Goal: Task Accomplishment & Management: Use online tool/utility

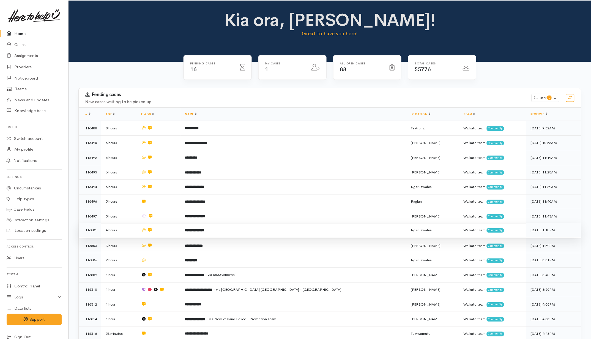
scroll to position [89, 0]
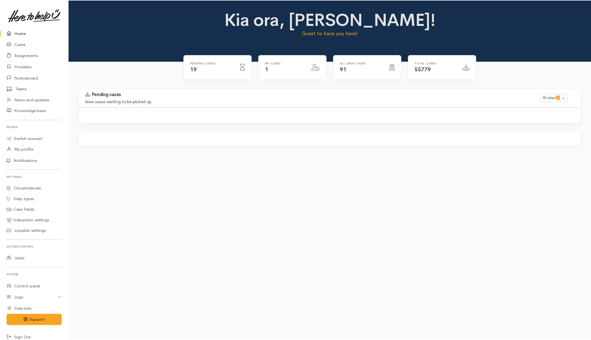
scroll to position [132, 0]
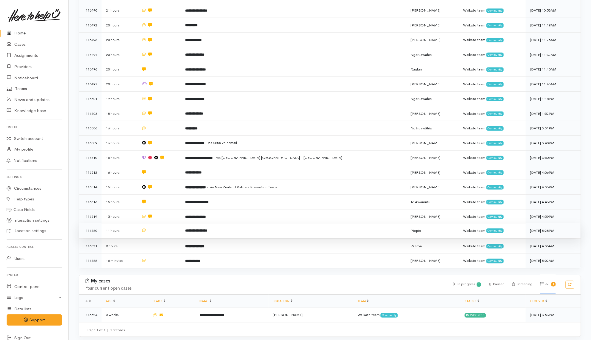
click at [179, 231] on td at bounding box center [159, 230] width 44 height 15
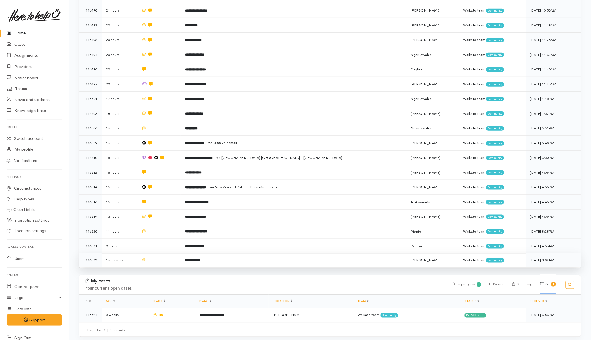
click at [178, 240] on td at bounding box center [159, 246] width 44 height 15
click at [178, 254] on td at bounding box center [159, 260] width 44 height 15
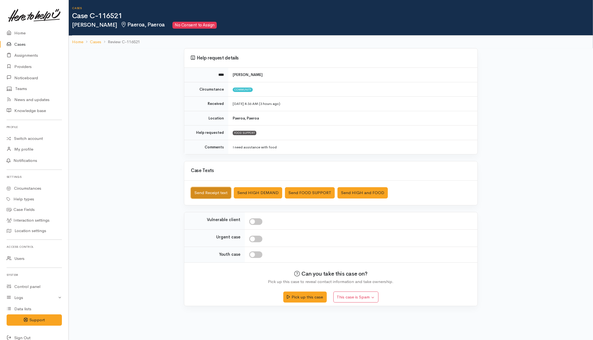
click at [215, 193] on button "Send Receipt text" at bounding box center [211, 192] width 40 height 11
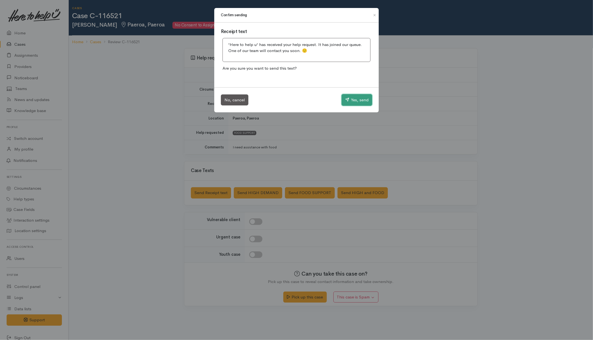
click at [358, 98] on button "Yes, send" at bounding box center [357, 100] width 31 height 12
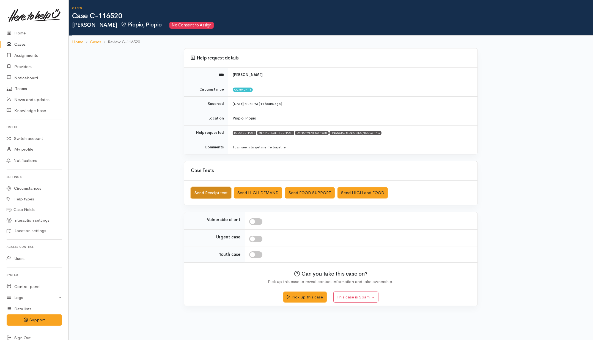
click at [217, 189] on button "Send Receipt text" at bounding box center [211, 192] width 40 height 11
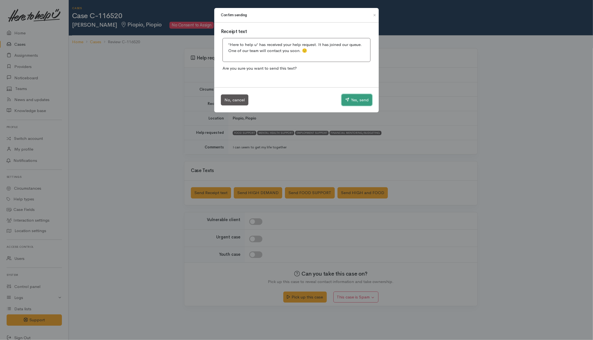
click at [348, 99] on icon "button" at bounding box center [347, 99] width 4 height 4
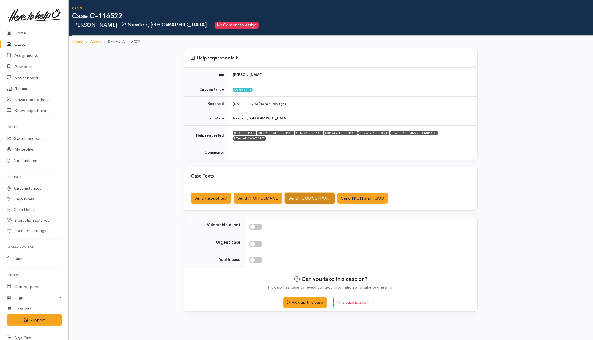
click at [300, 194] on button "Send FOOD SUPPORT" at bounding box center [310, 198] width 50 height 11
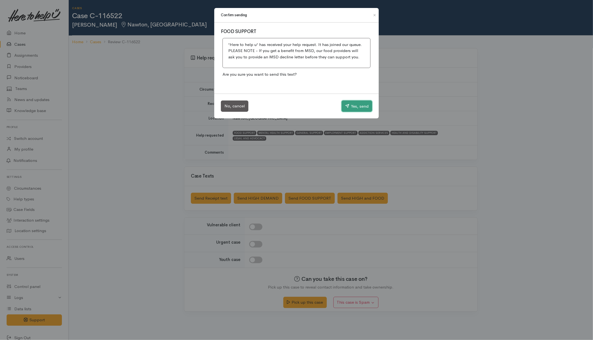
click at [356, 105] on button "Yes, send" at bounding box center [357, 106] width 31 height 12
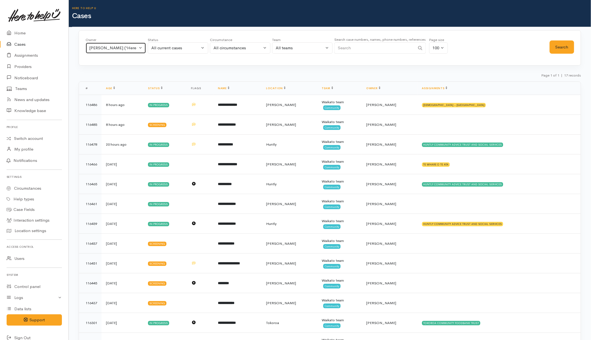
click at [103, 48] on div "[PERSON_NAME] ('Here to help u')" at bounding box center [113, 48] width 48 height 6
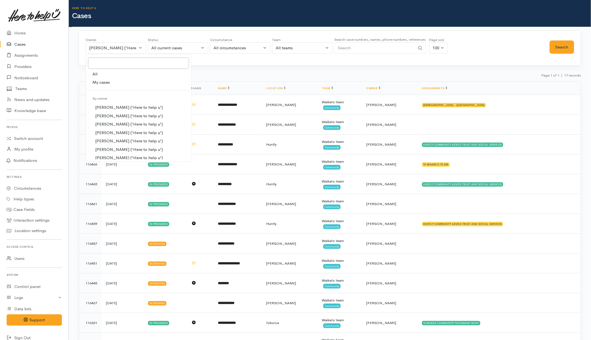
click at [99, 80] on span "My cases" at bounding box center [100, 82] width 17 height 6
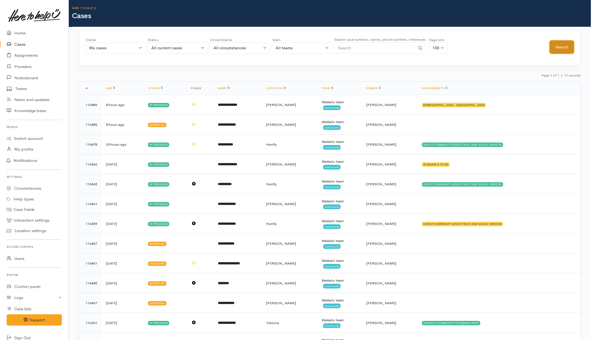
click at [562, 48] on button "Search" at bounding box center [562, 46] width 24 height 13
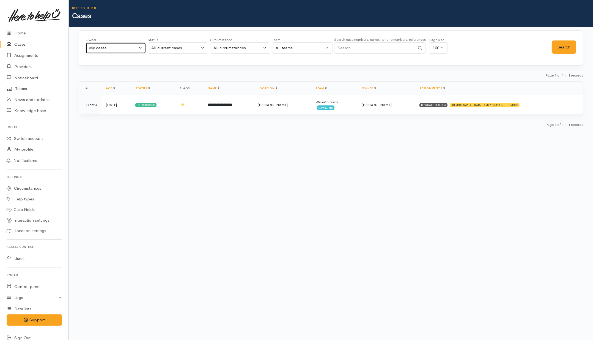
click at [135, 48] on div "My cases" at bounding box center [113, 48] width 48 height 6
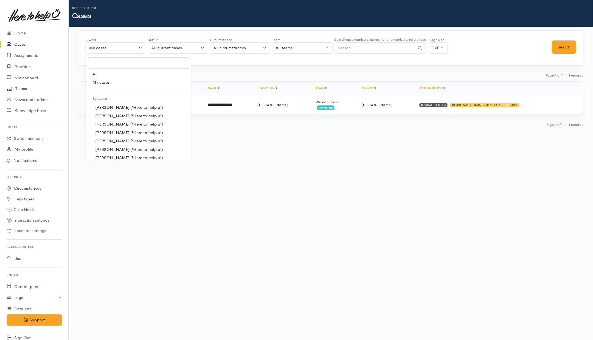
click at [130, 77] on link "All" at bounding box center [138, 74] width 105 height 9
select select "-1"
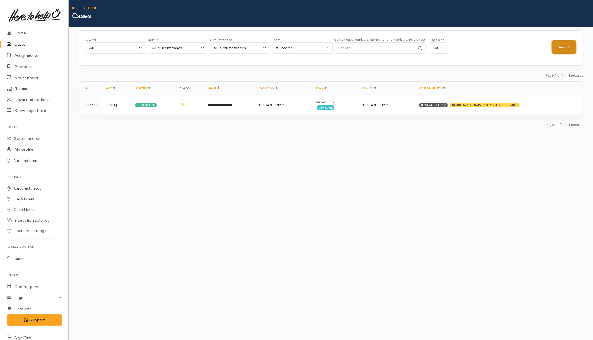
click at [559, 46] on button "Search" at bounding box center [564, 46] width 24 height 13
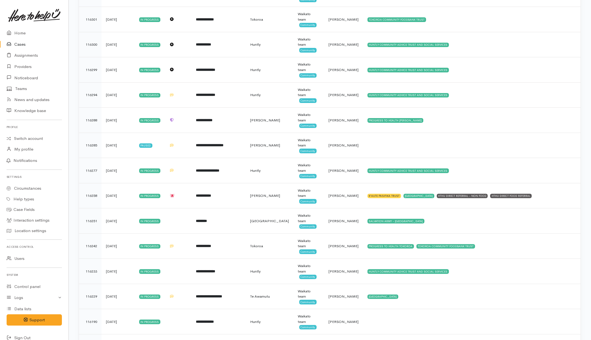
scroll to position [1582, 0]
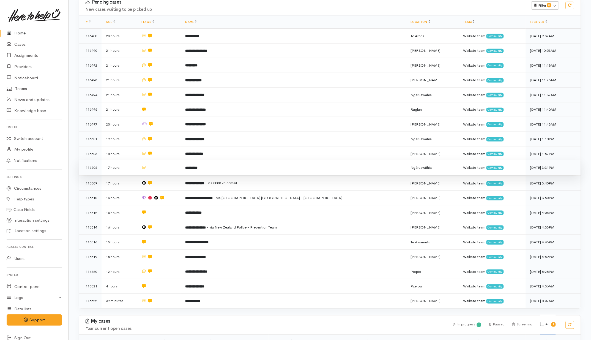
scroll to position [132, 0]
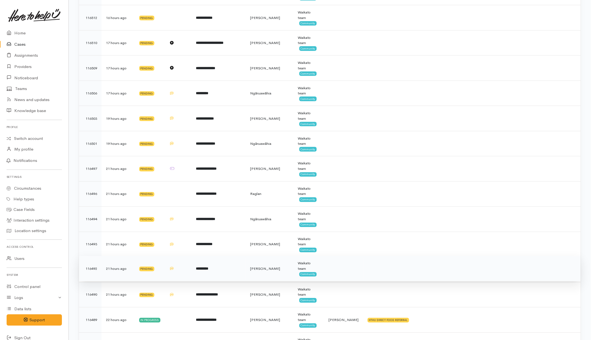
scroll to position [275, 0]
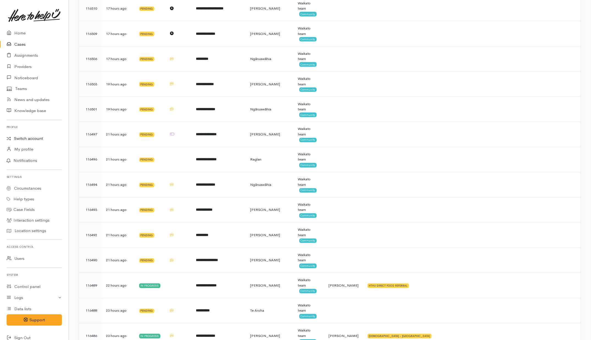
click at [34, 141] on link "Switch account" at bounding box center [34, 138] width 69 height 11
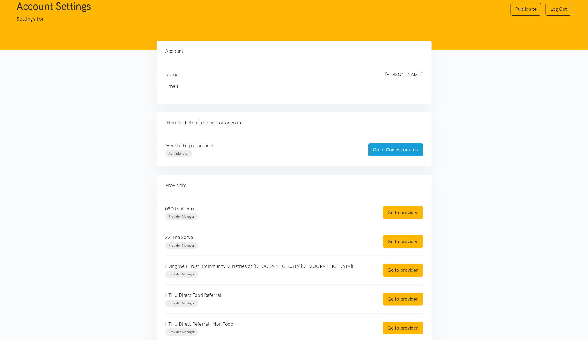
scroll to position [34, 0]
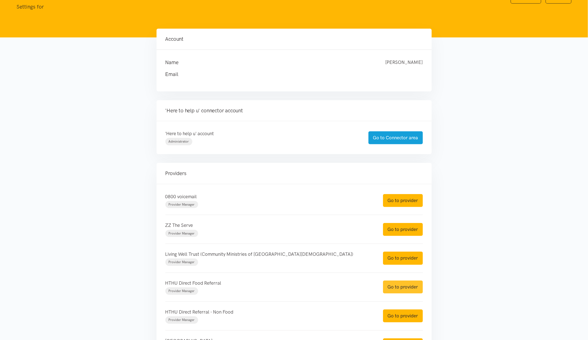
drag, startPoint x: 402, startPoint y: 289, endPoint x: 402, endPoint y: 294, distance: 5.0
click at [402, 289] on link "Go to provider" at bounding box center [403, 286] width 40 height 13
click at [407, 317] on link "Go to provider" at bounding box center [403, 315] width 40 height 13
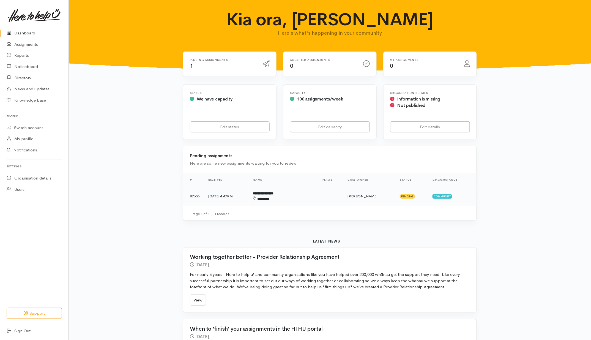
drag, startPoint x: 321, startPoint y: 195, endPoint x: 310, endPoint y: 195, distance: 11.0
click at [321, 195] on td at bounding box center [330, 196] width 25 height 20
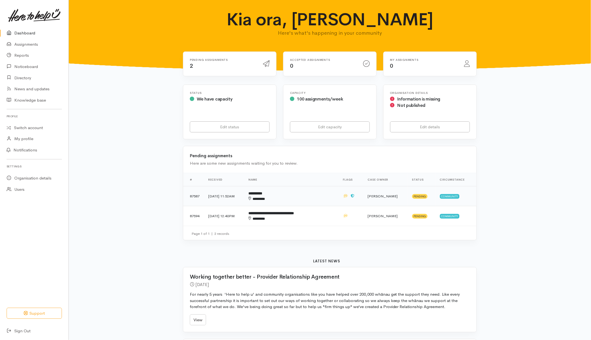
click at [325, 196] on td "**********" at bounding box center [291, 196] width 95 height 20
click at [294, 215] on b "**********" at bounding box center [271, 213] width 45 height 4
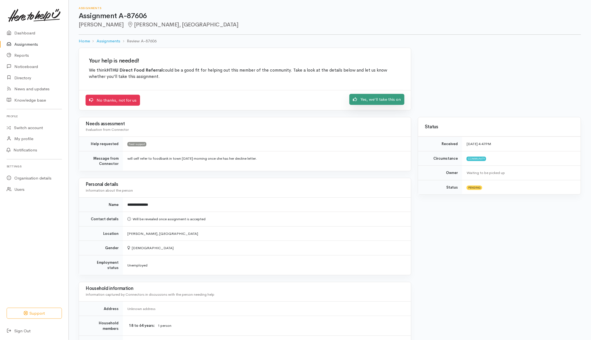
click at [382, 97] on link "Yes, we'll take this on" at bounding box center [377, 99] width 55 height 11
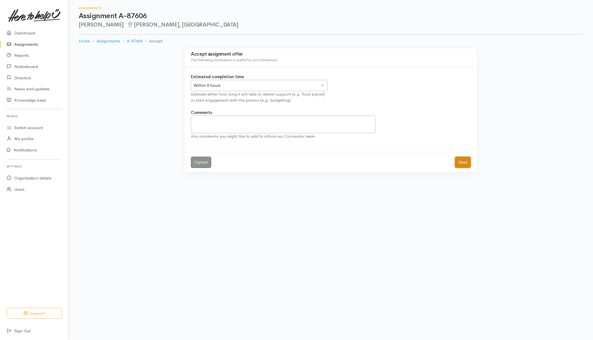
click at [468, 164] on button "Save" at bounding box center [463, 162] width 16 height 11
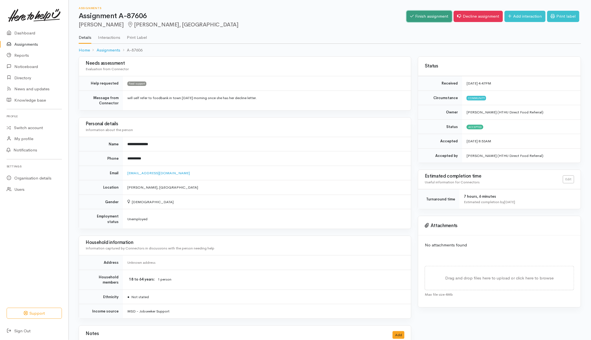
click at [420, 13] on link "Finish assignment" at bounding box center [429, 16] width 45 height 11
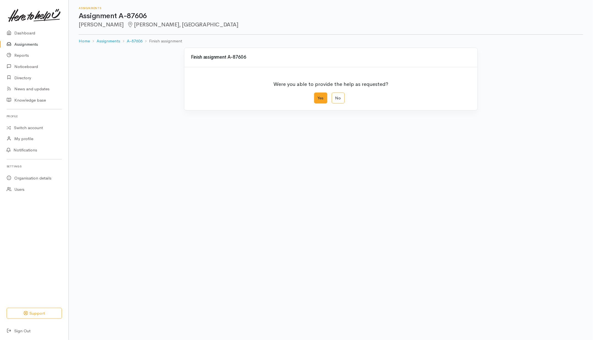
click at [323, 101] on label "Yes" at bounding box center [320, 97] width 13 height 11
click at [318, 96] on input "Yes" at bounding box center [316, 94] width 4 height 4
radio input "true"
click at [464, 222] on button "Save" at bounding box center [463, 220] width 16 height 11
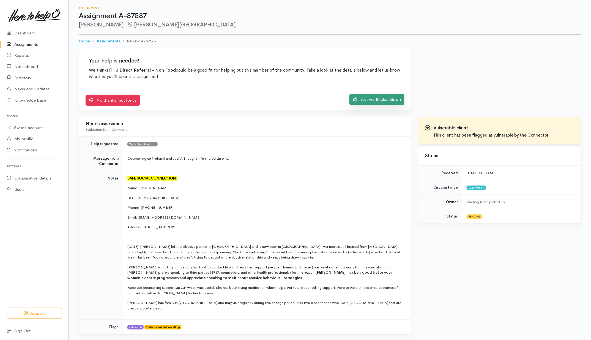
click at [370, 101] on link "Yes, we'll take this on" at bounding box center [377, 99] width 55 height 11
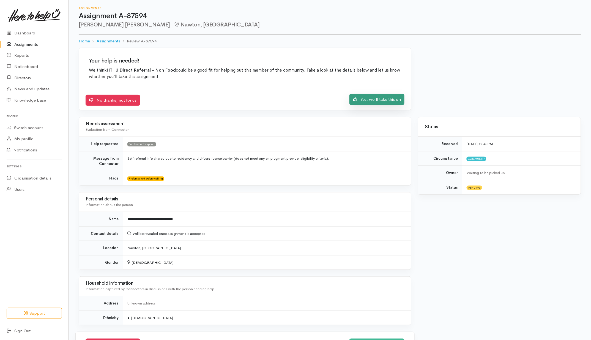
click at [361, 102] on link "Yes, we'll take this on" at bounding box center [377, 99] width 55 height 11
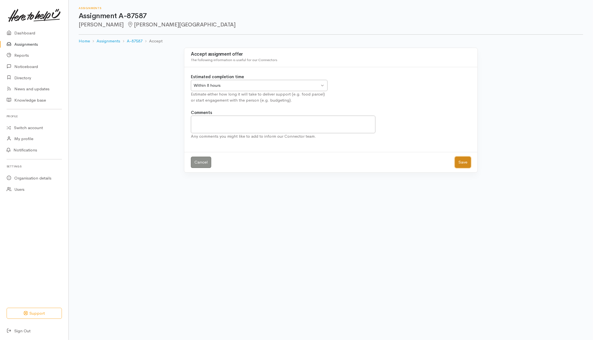
click at [465, 163] on button "Save" at bounding box center [463, 162] width 16 height 11
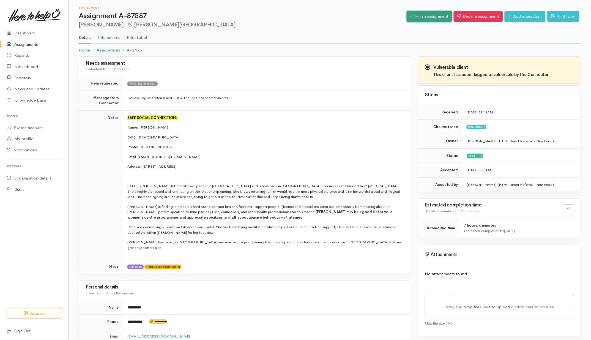
click at [419, 17] on link "Finish assignment" at bounding box center [429, 16] width 45 height 11
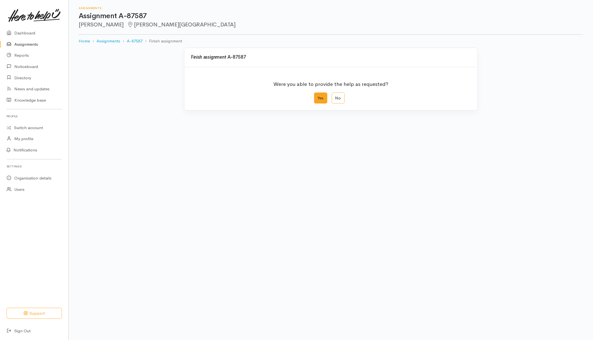
click at [321, 99] on label "Yes" at bounding box center [320, 97] width 13 height 11
click at [318, 96] on input "Yes" at bounding box center [316, 94] width 4 height 4
radio input "true"
drag, startPoint x: 465, startPoint y: 222, endPoint x: 437, endPoint y: 222, distance: 28.1
click at [460, 222] on button "Save" at bounding box center [463, 220] width 16 height 11
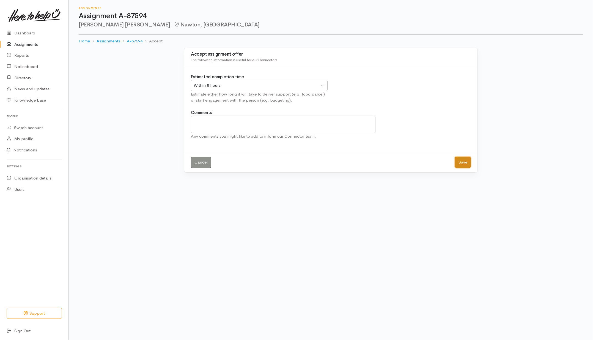
click at [465, 160] on button "Save" at bounding box center [463, 162] width 16 height 11
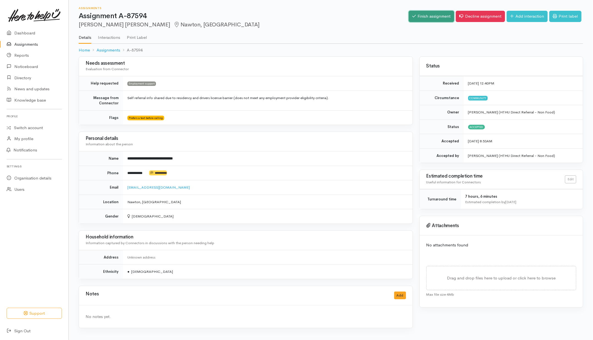
click at [427, 17] on link "Finish assignment" at bounding box center [431, 16] width 45 height 11
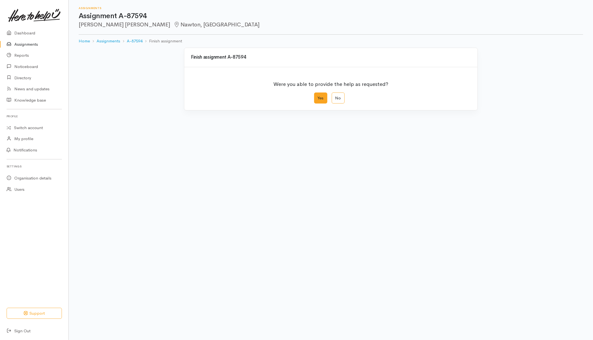
click at [324, 96] on label "Yes" at bounding box center [320, 97] width 13 height 11
click at [318, 96] on input "Yes" at bounding box center [316, 94] width 4 height 4
radio input "true"
drag, startPoint x: 464, startPoint y: 218, endPoint x: 241, endPoint y: 153, distance: 232.0
click at [464, 218] on button "Save" at bounding box center [463, 220] width 16 height 11
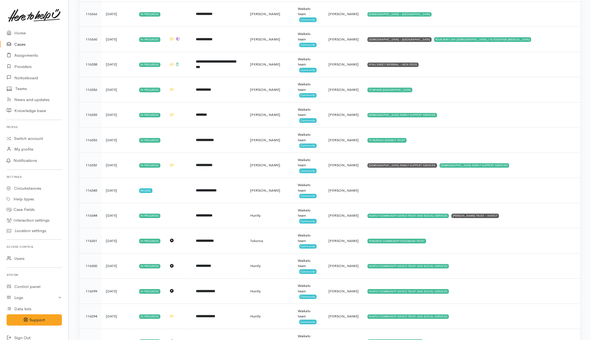
scroll to position [1321, 0]
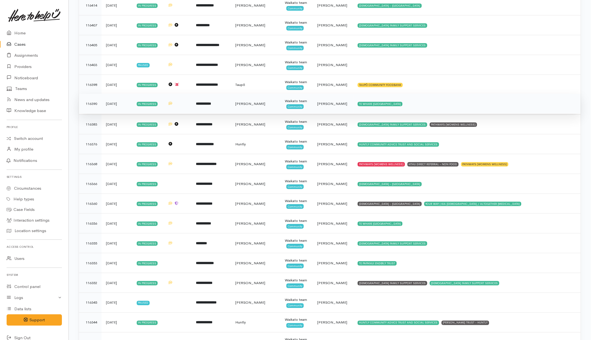
scroll to position [963, 0]
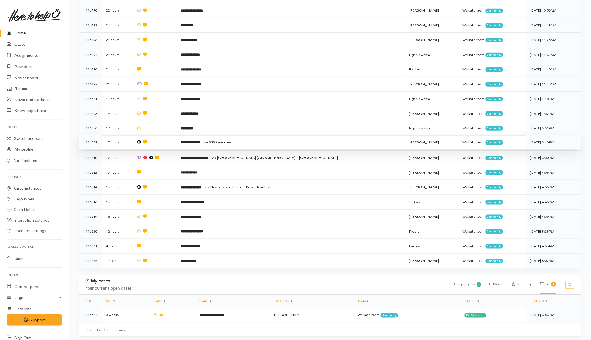
scroll to position [64, 0]
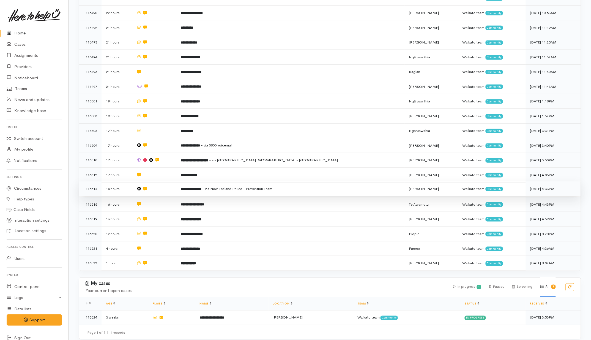
scroll to position [132, 0]
